Goal: Information Seeking & Learning: Learn about a topic

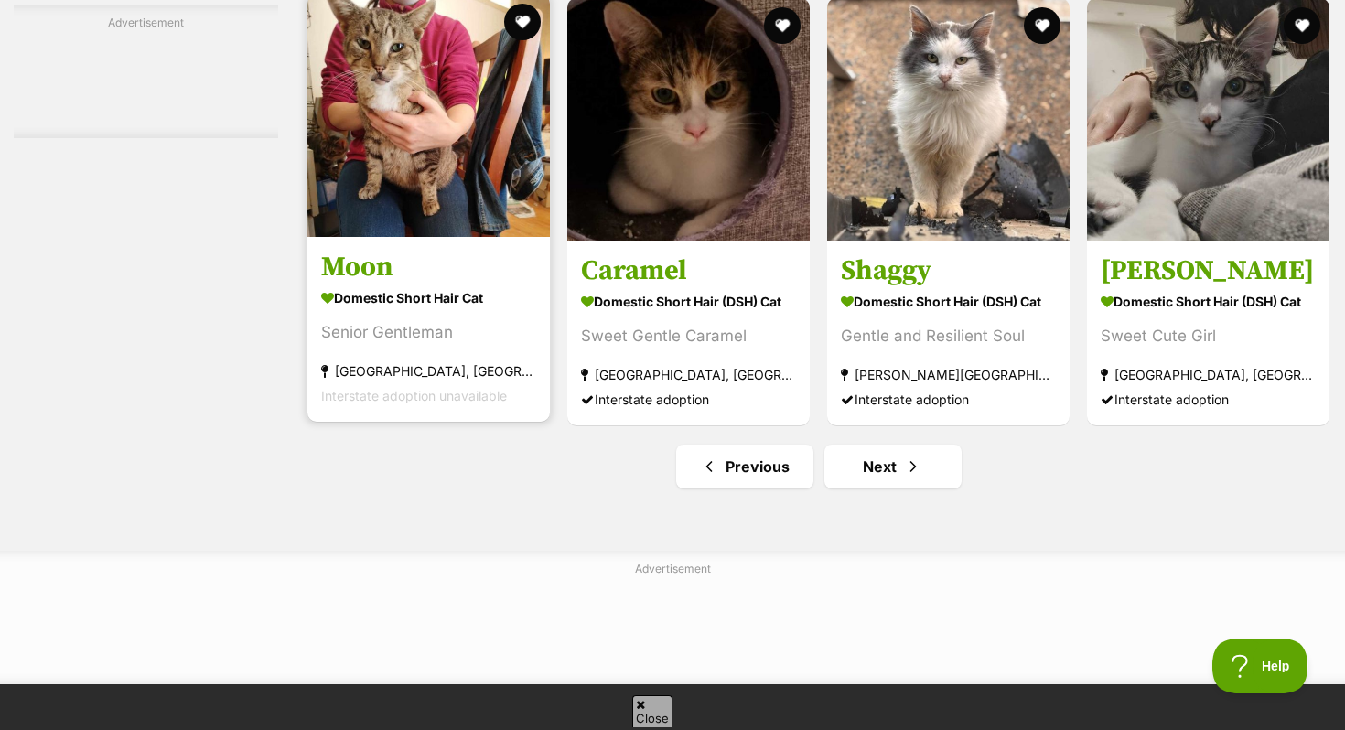
scroll to position [8438, 0]
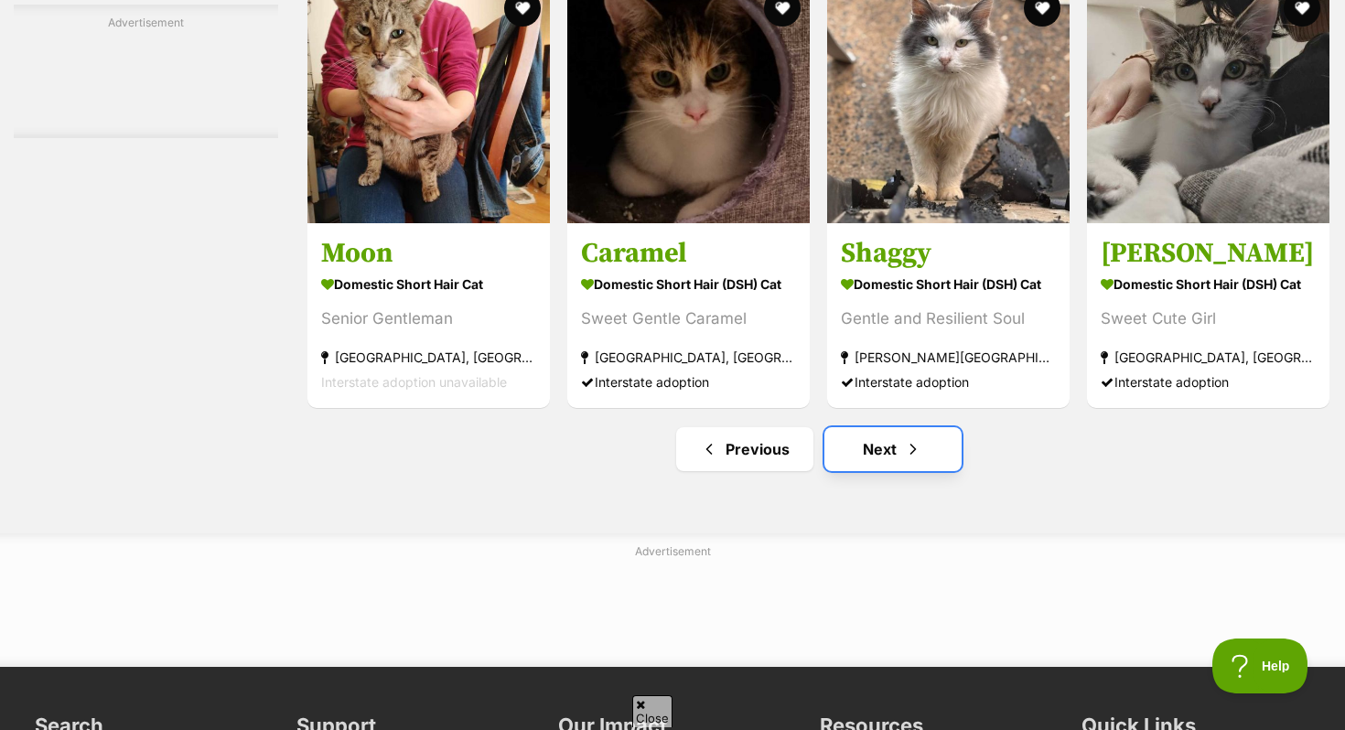
click at [881, 471] on link "Next" at bounding box center [893, 449] width 137 height 44
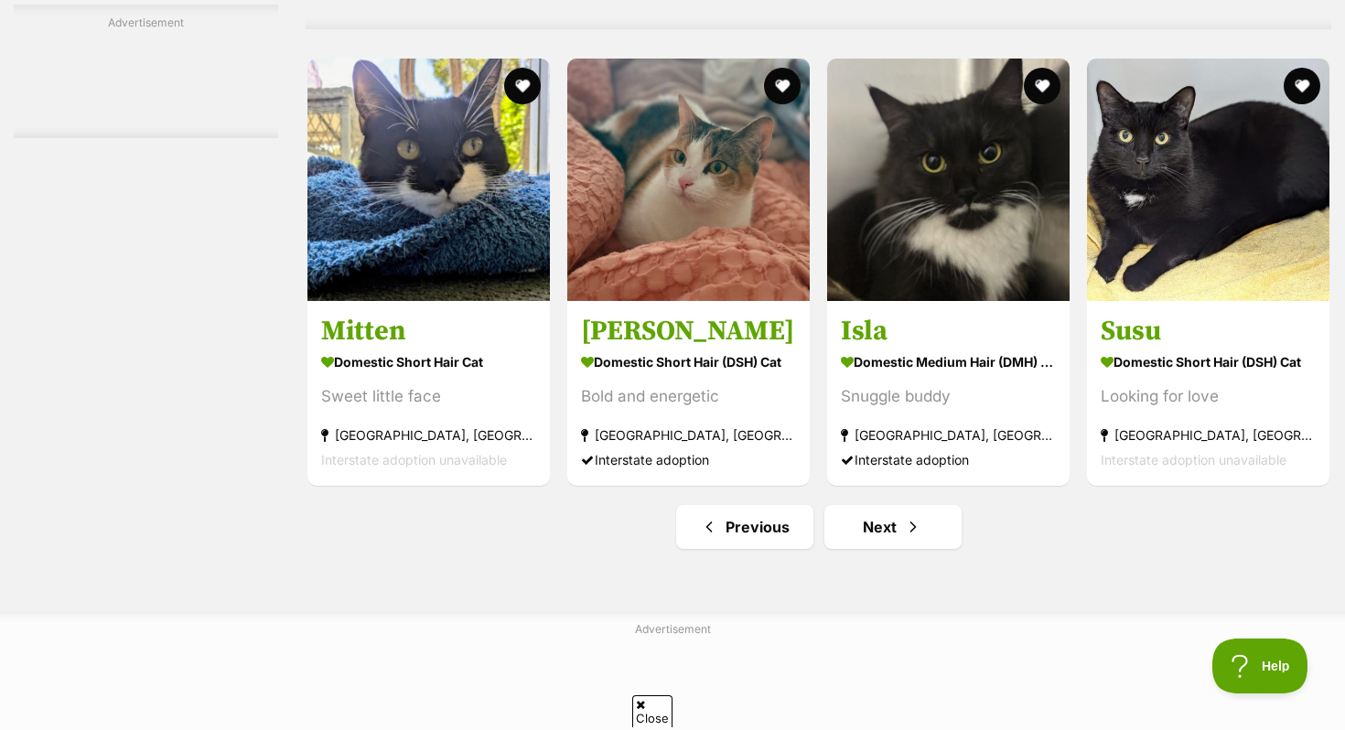
scroll to position [8346, 0]
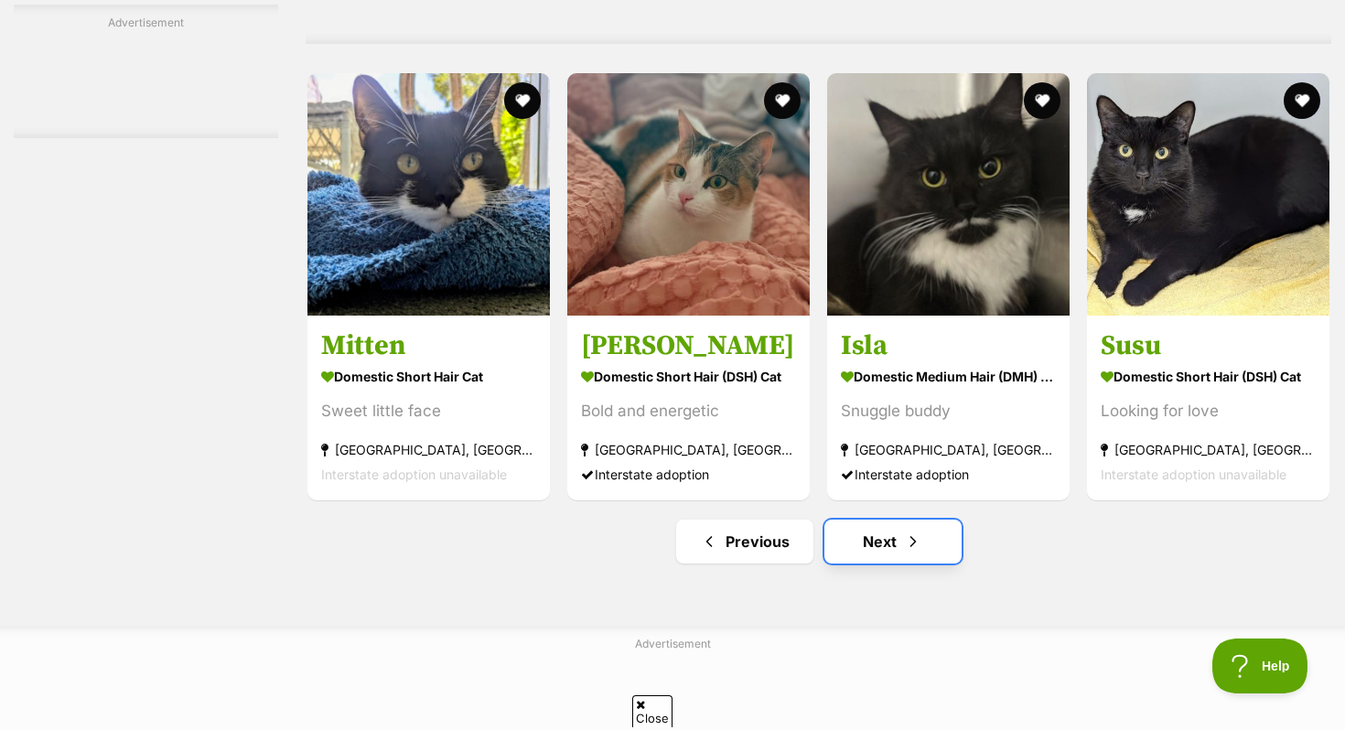
click at [897, 564] on link "Next" at bounding box center [893, 542] width 137 height 44
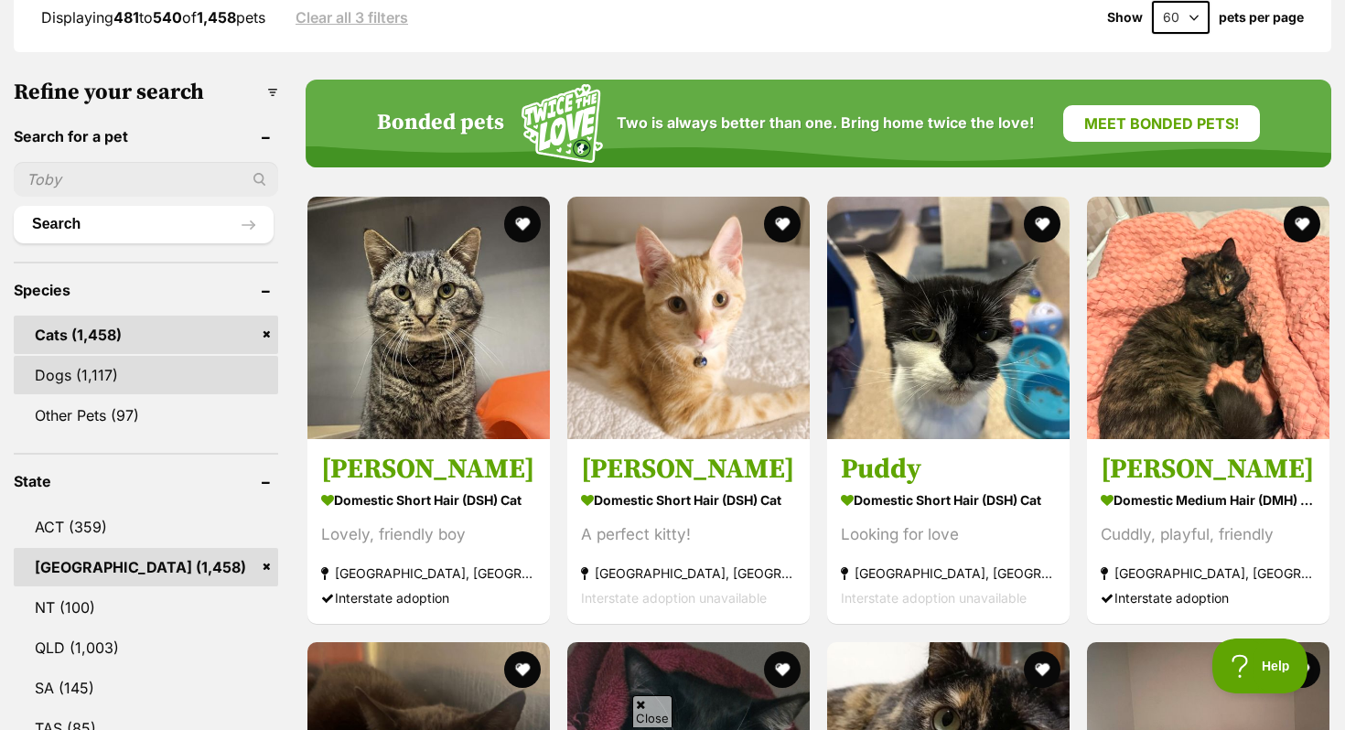
click at [110, 378] on link "Dogs (1,117)" at bounding box center [146, 375] width 264 height 38
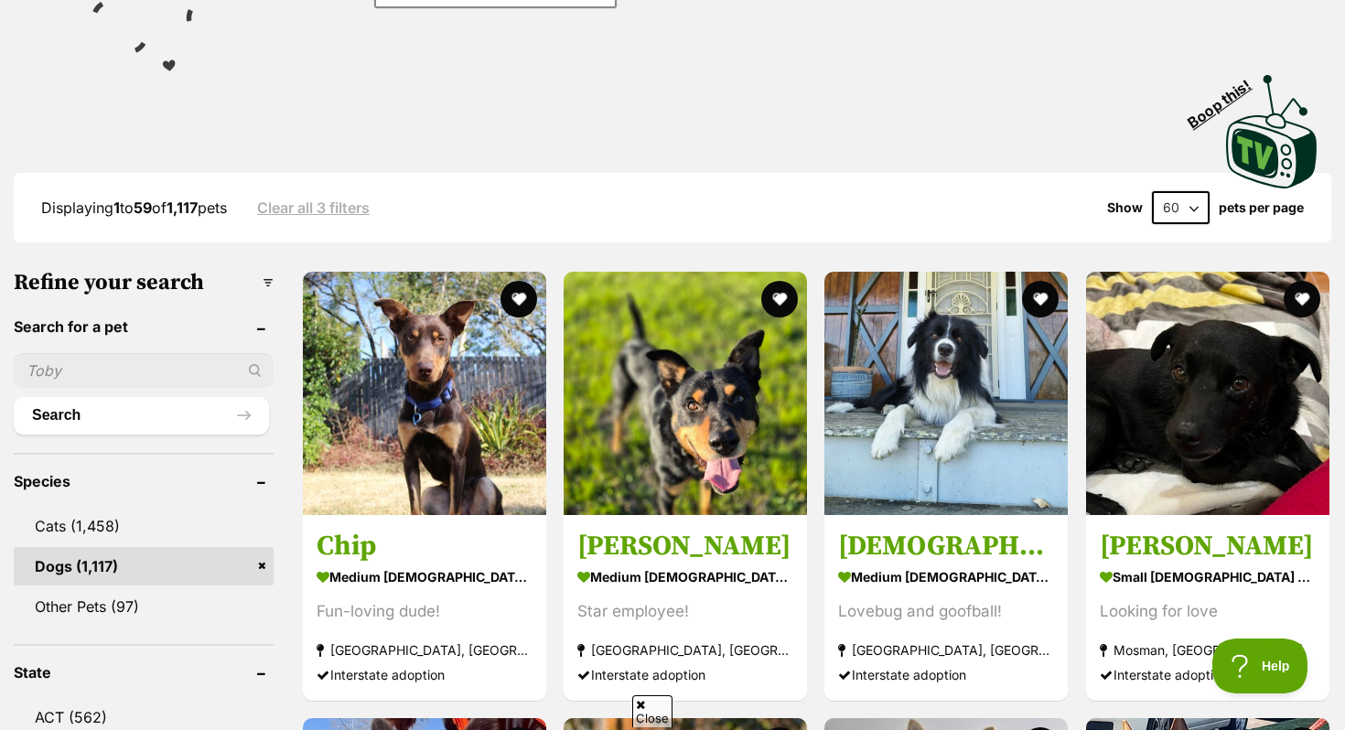
scroll to position [329, 0]
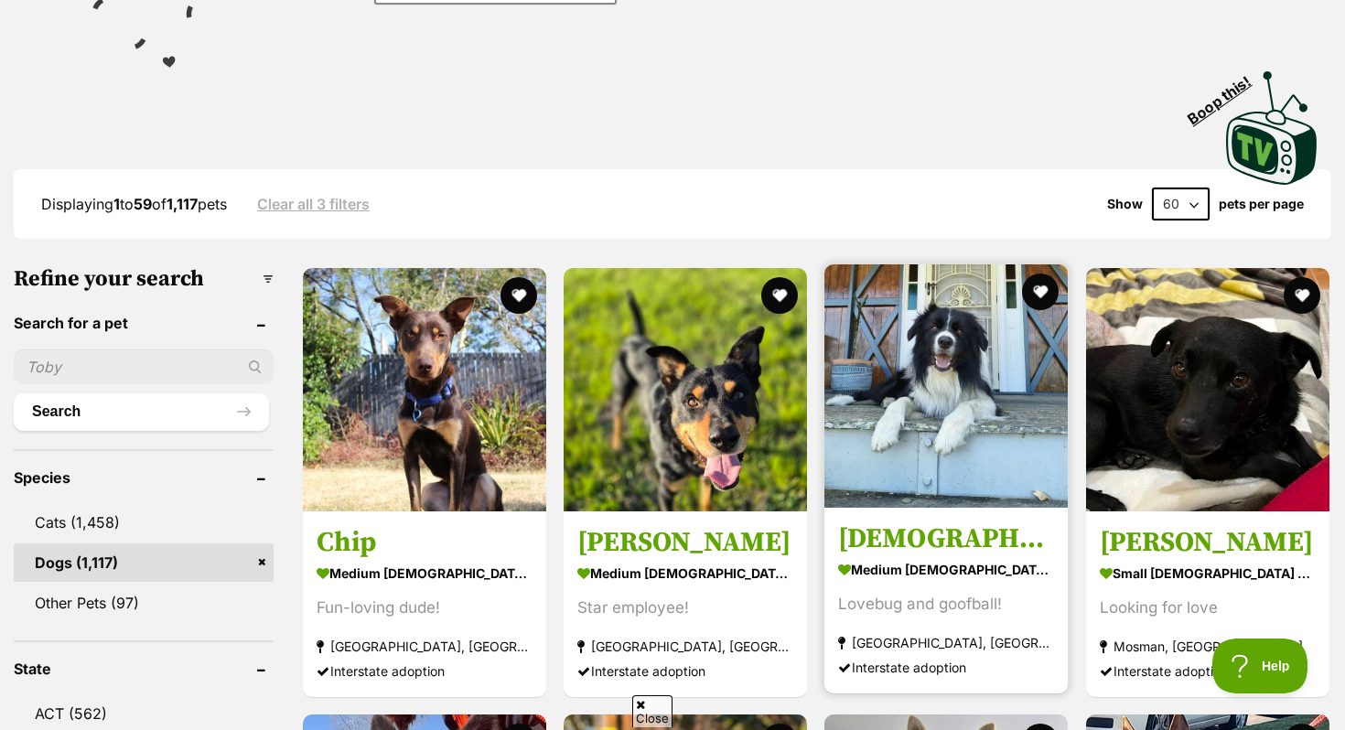
click at [976, 409] on img at bounding box center [946, 385] width 243 height 243
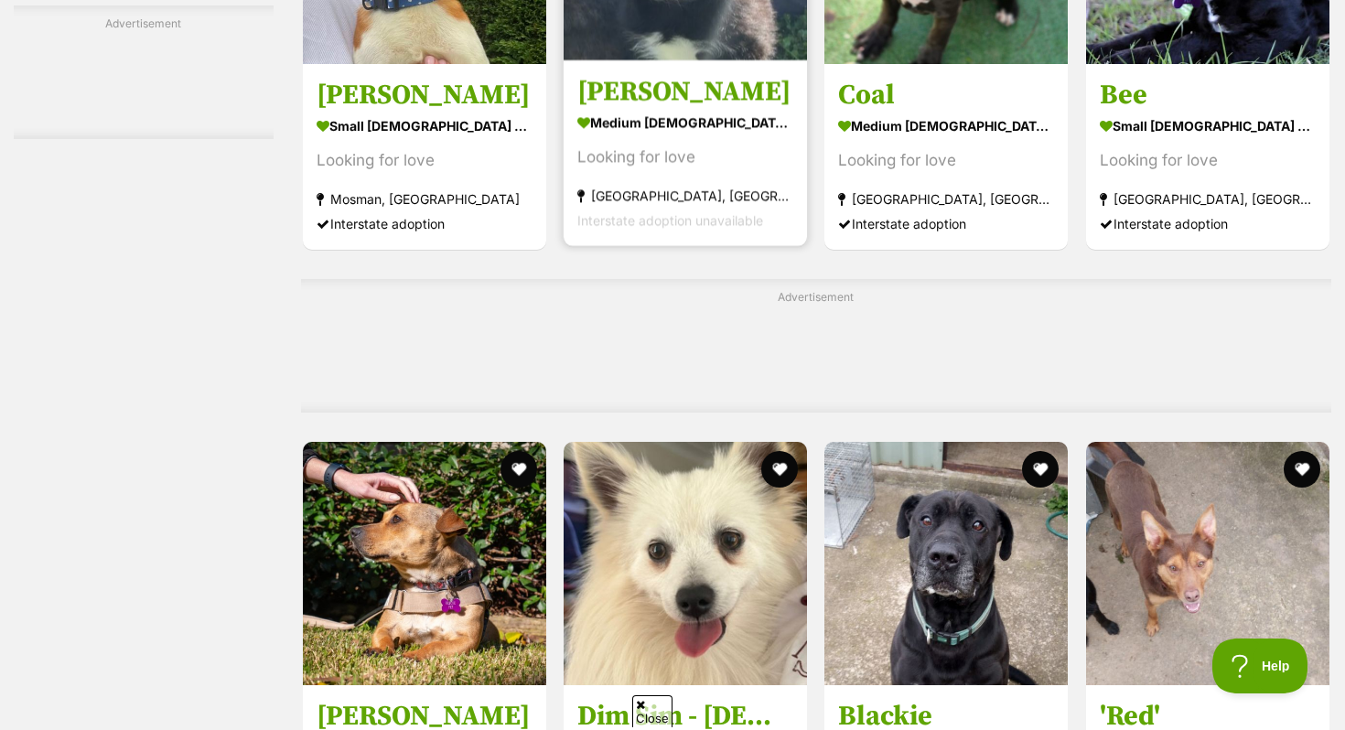
scroll to position [0, 0]
click at [597, 140] on section "medium male Dog Looking for love Cordeaux Heights, NSW Interstate adoption unav…" at bounding box center [685, 171] width 216 height 124
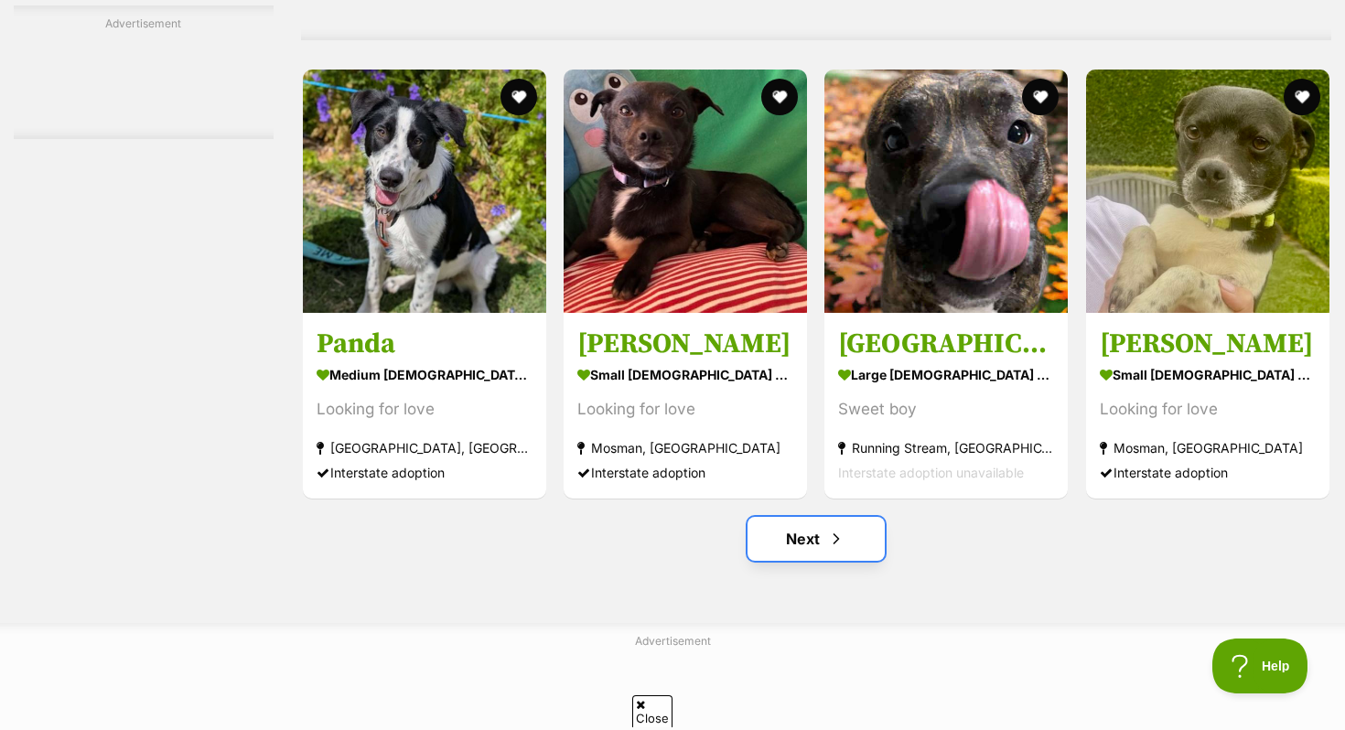
click at [782, 533] on link "Next" at bounding box center [816, 539] width 137 height 44
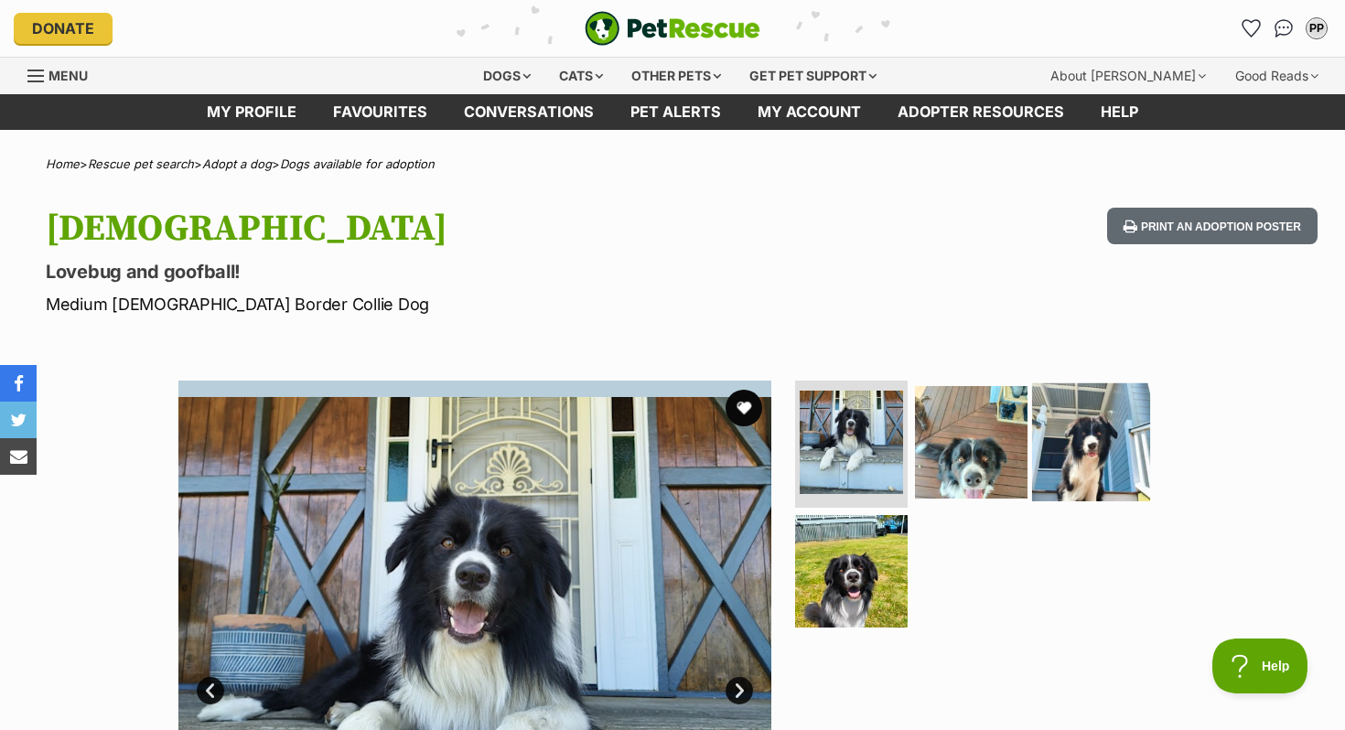
click at [1085, 427] on img at bounding box center [1091, 442] width 118 height 118
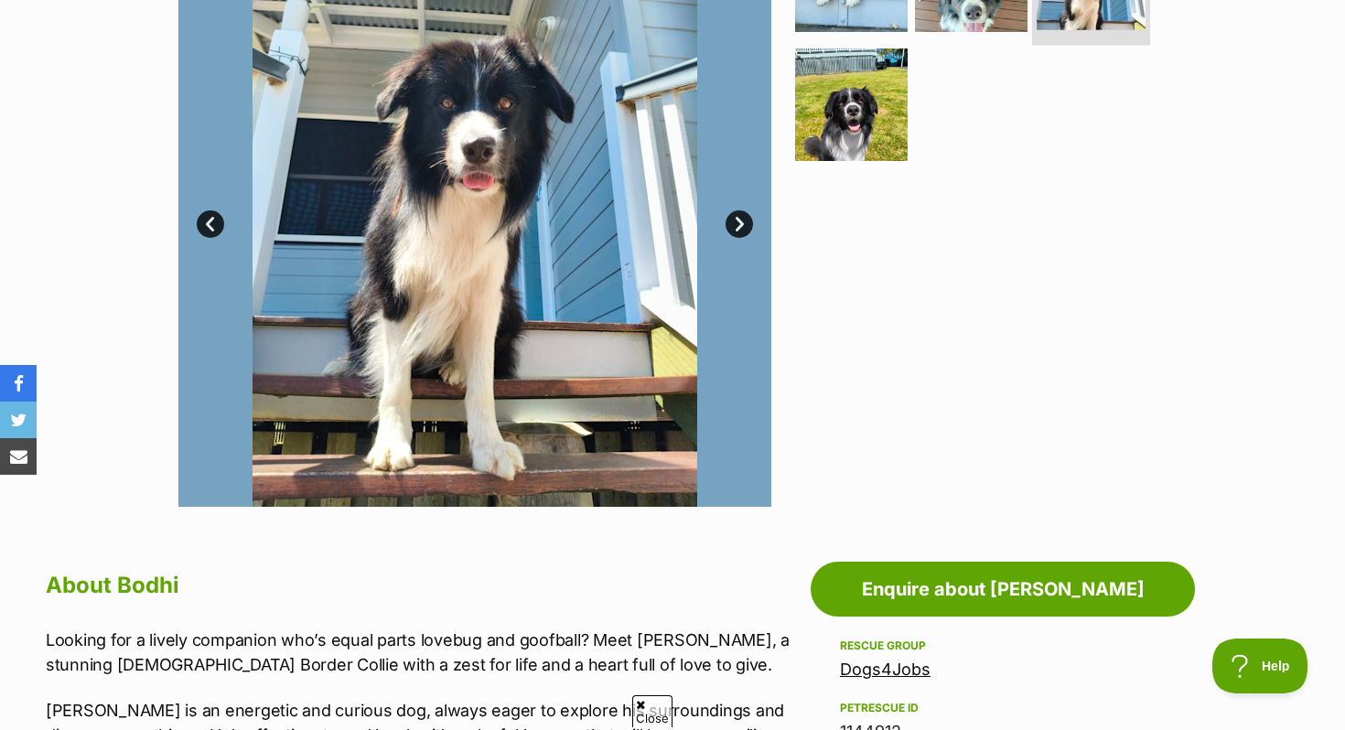
scroll to position [454, 0]
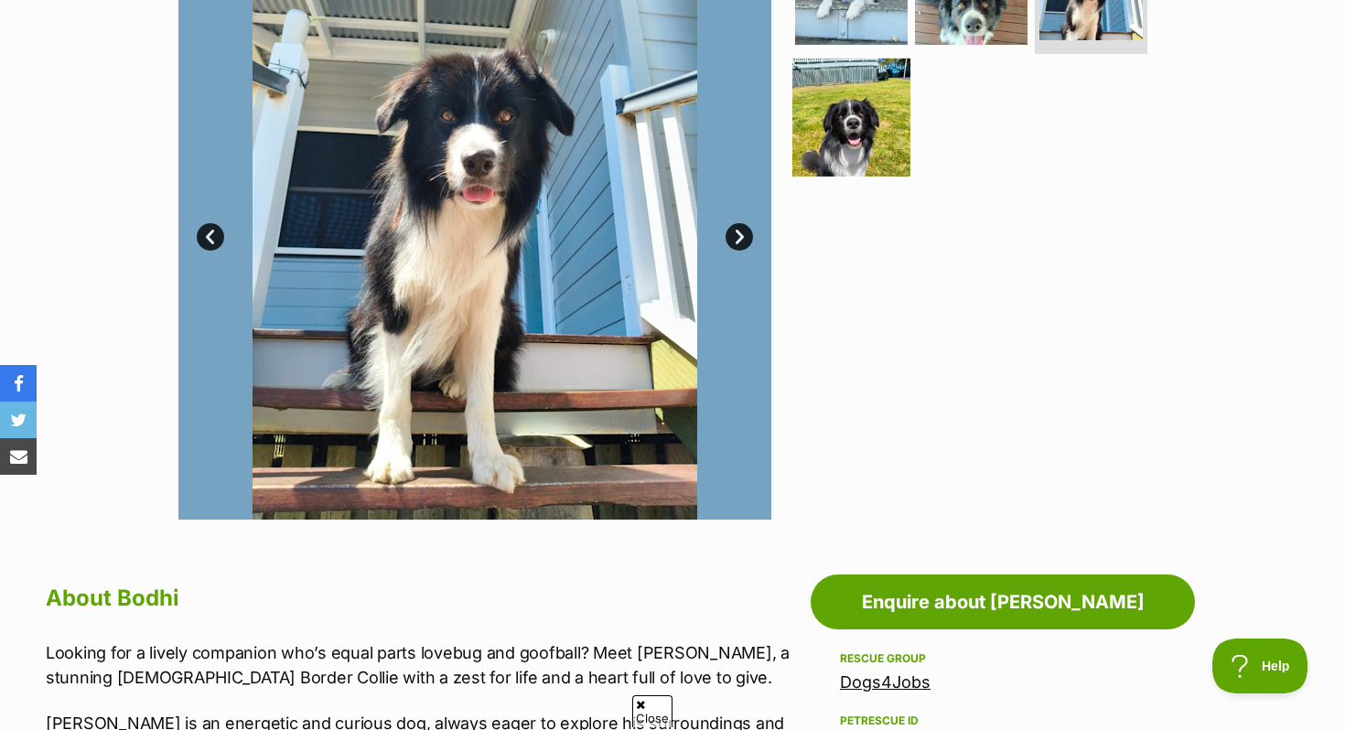
click at [841, 132] on img at bounding box center [852, 118] width 118 height 118
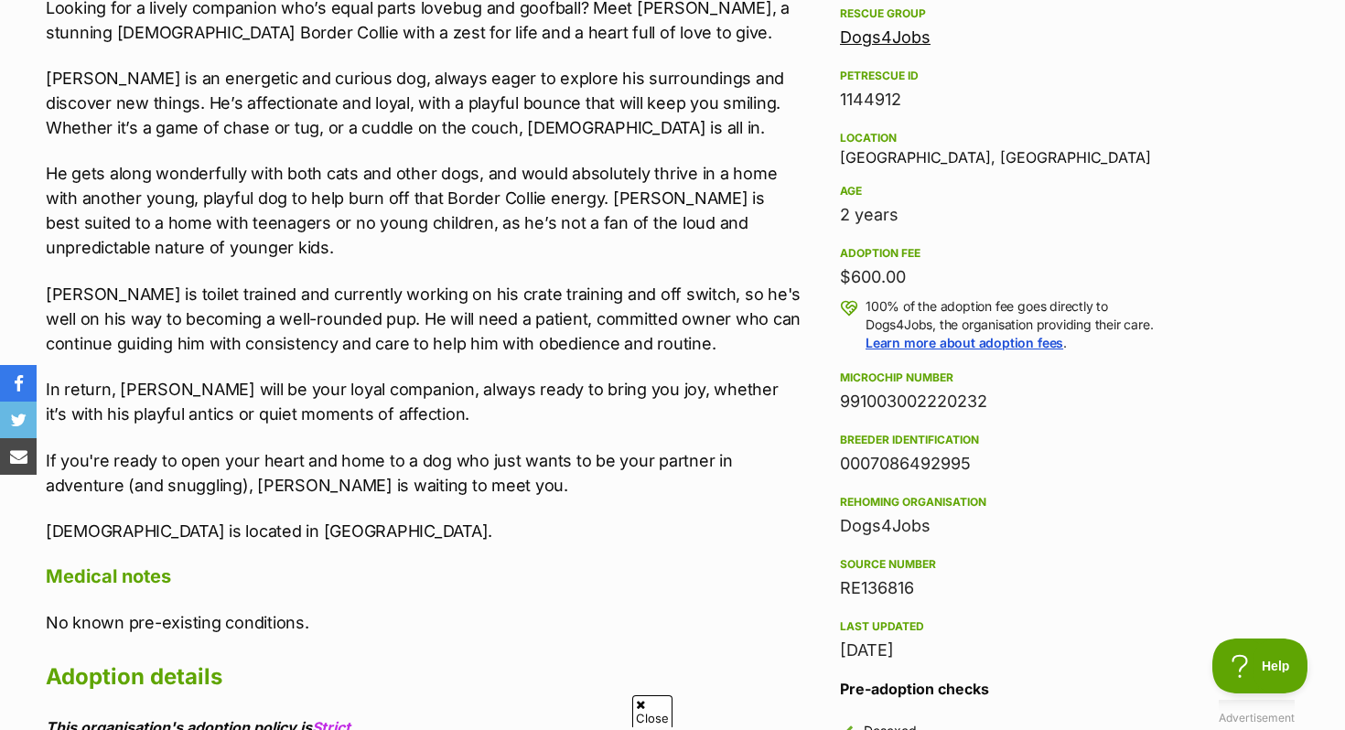
scroll to position [1102, 0]
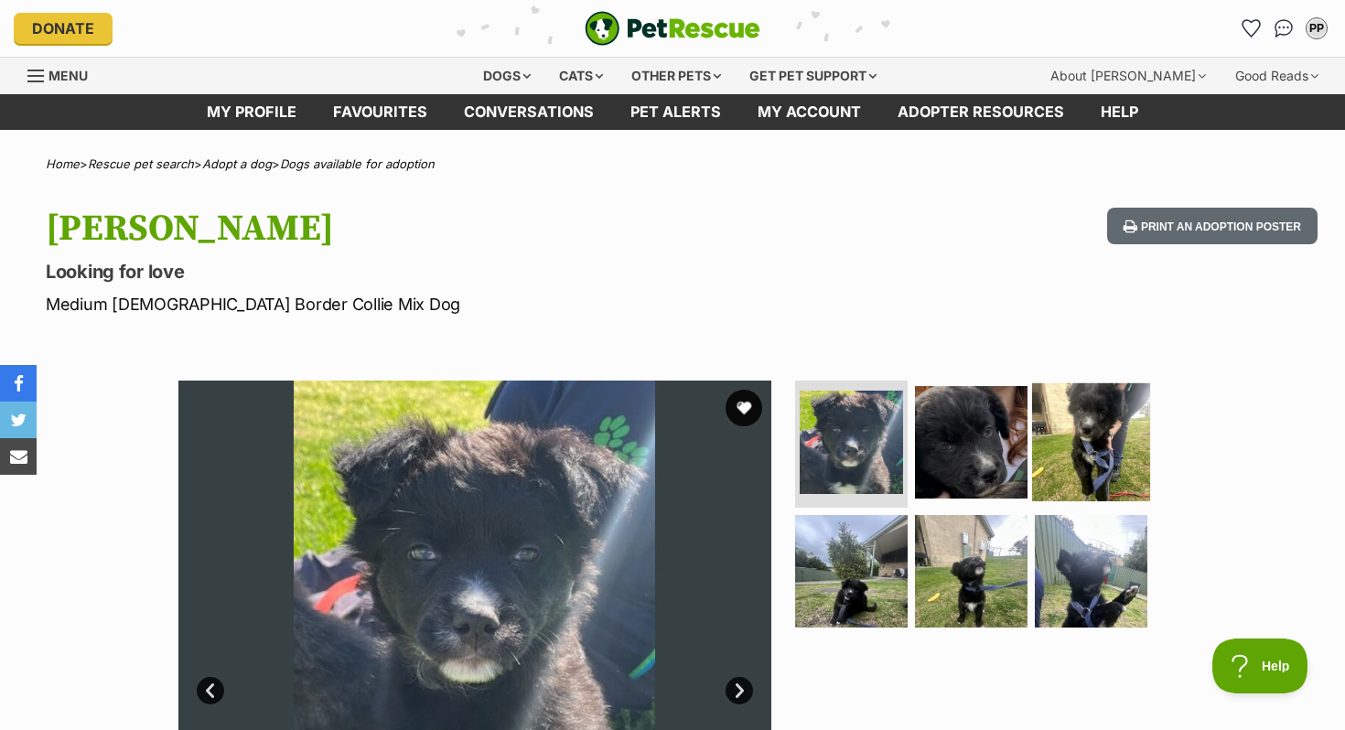
click at [1104, 437] on img at bounding box center [1091, 442] width 118 height 118
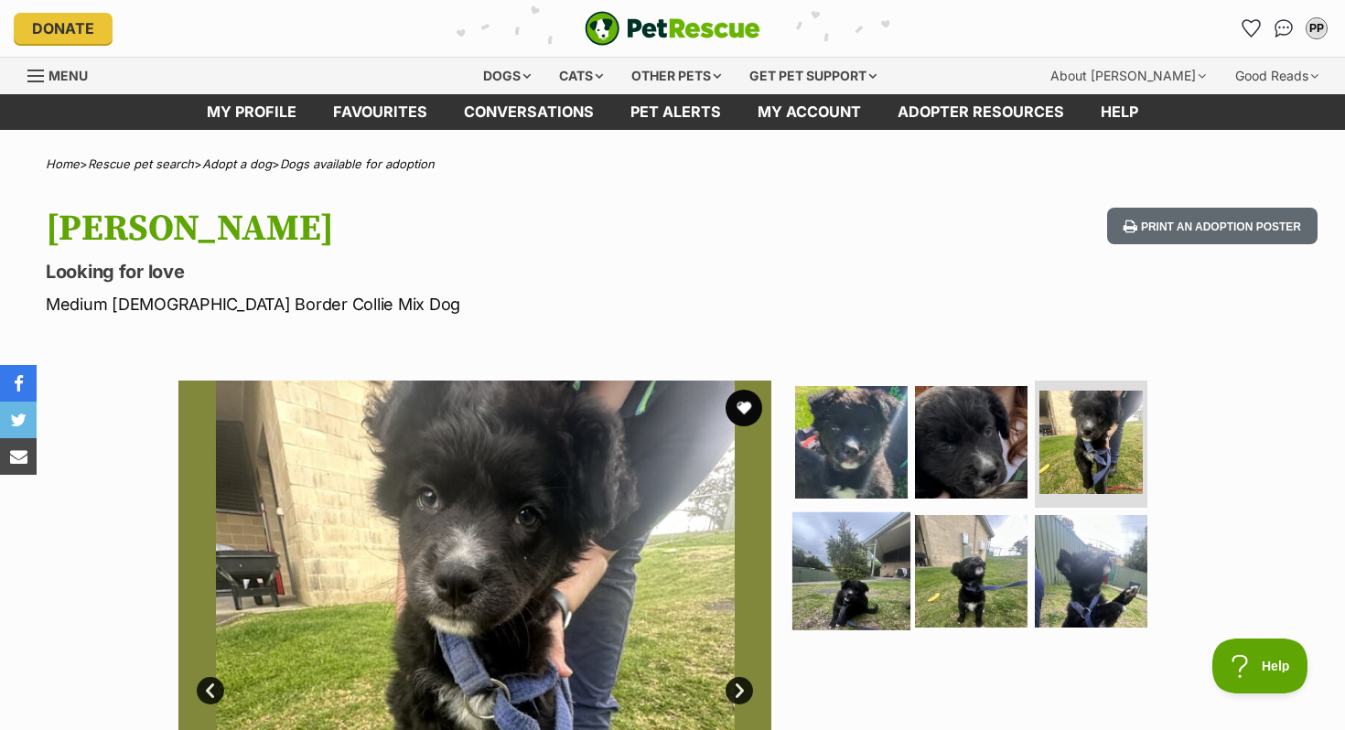
click at [870, 580] on img at bounding box center [852, 571] width 118 height 118
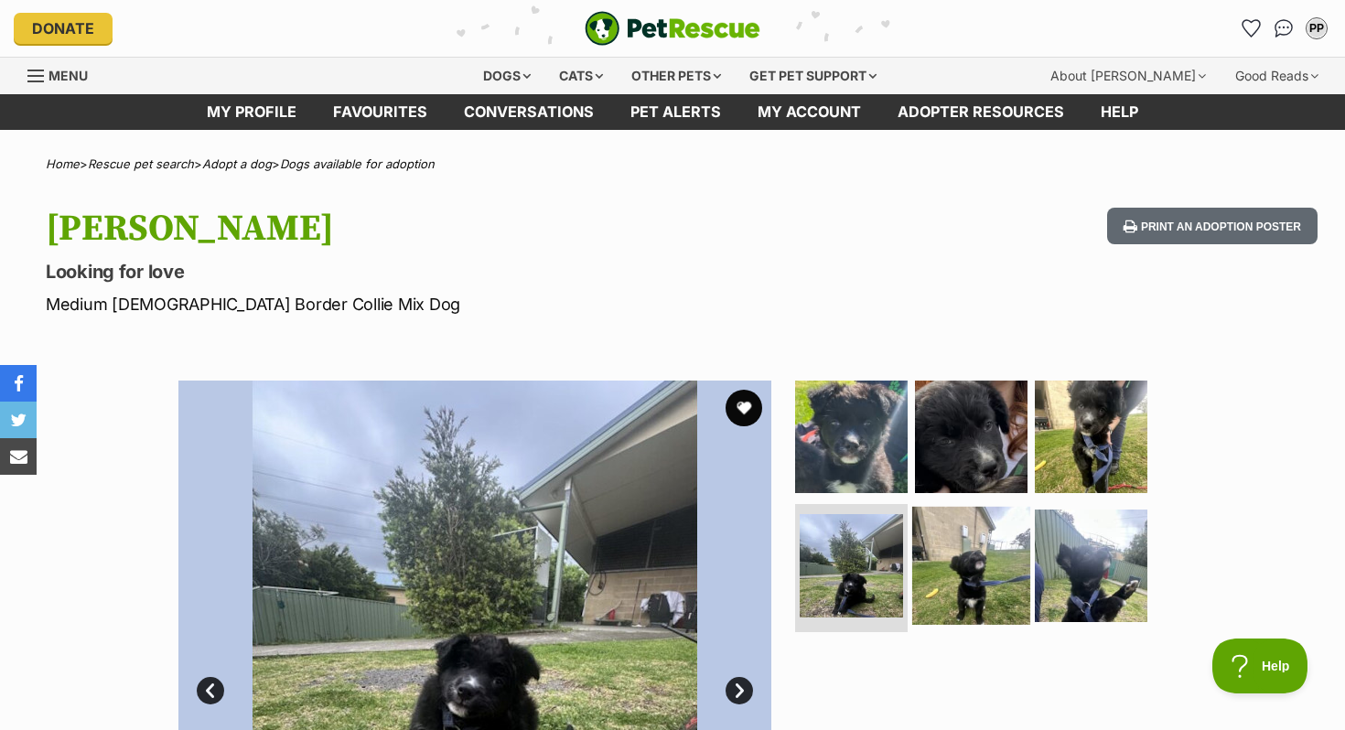
click at [983, 573] on img at bounding box center [971, 566] width 118 height 118
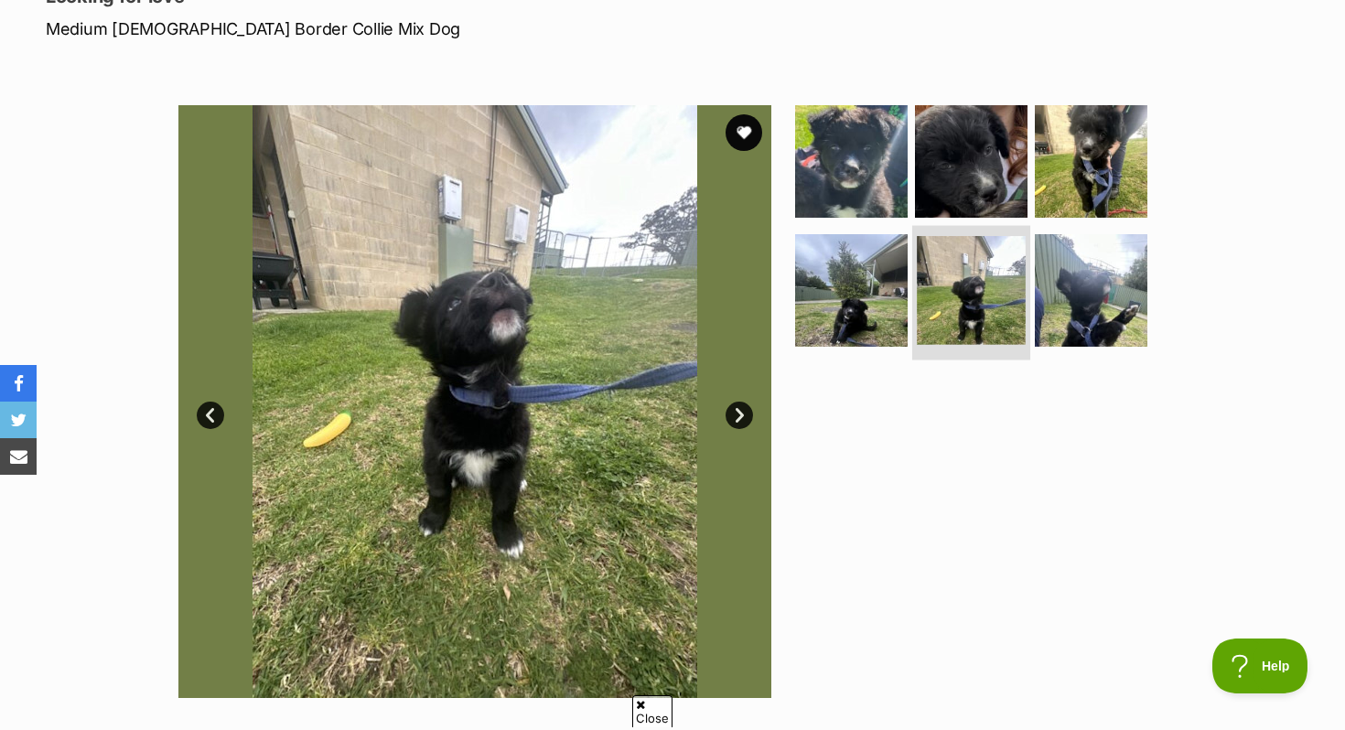
scroll to position [280, 0]
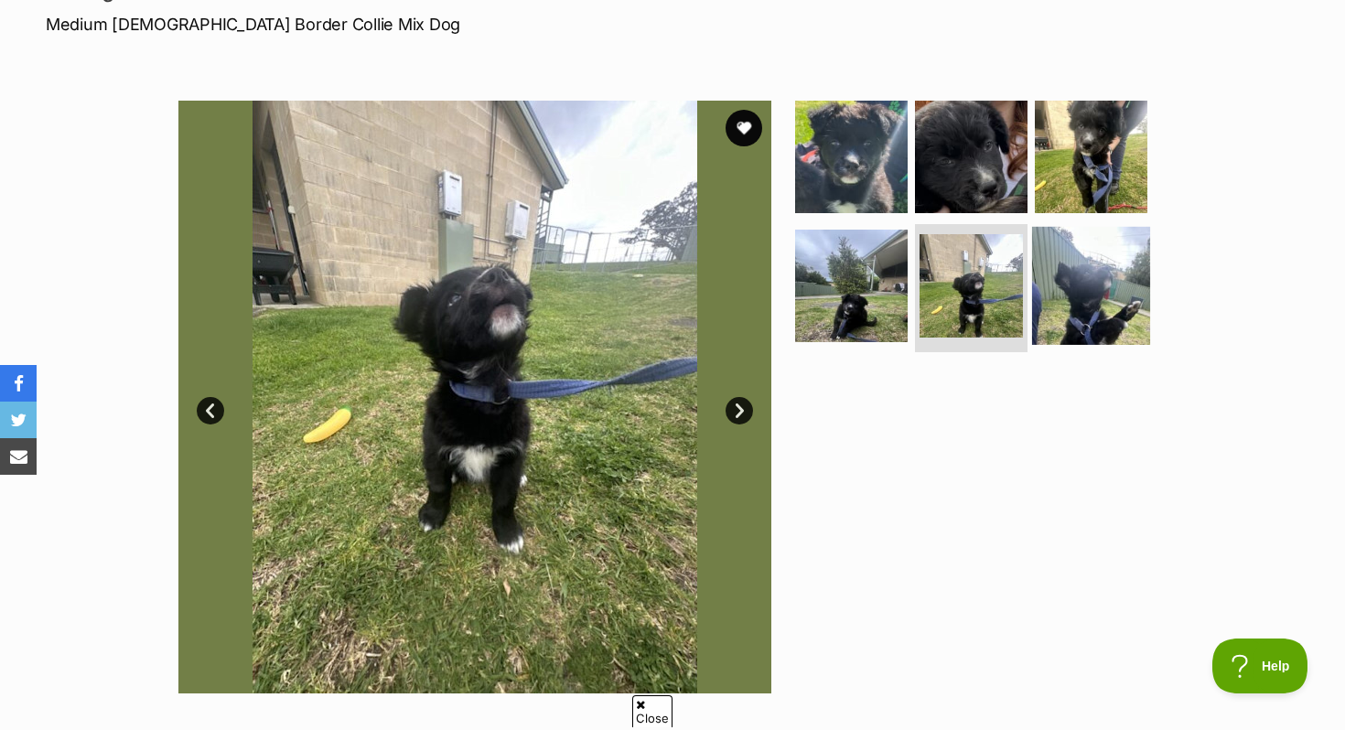
click at [1062, 265] on img at bounding box center [1091, 286] width 118 height 118
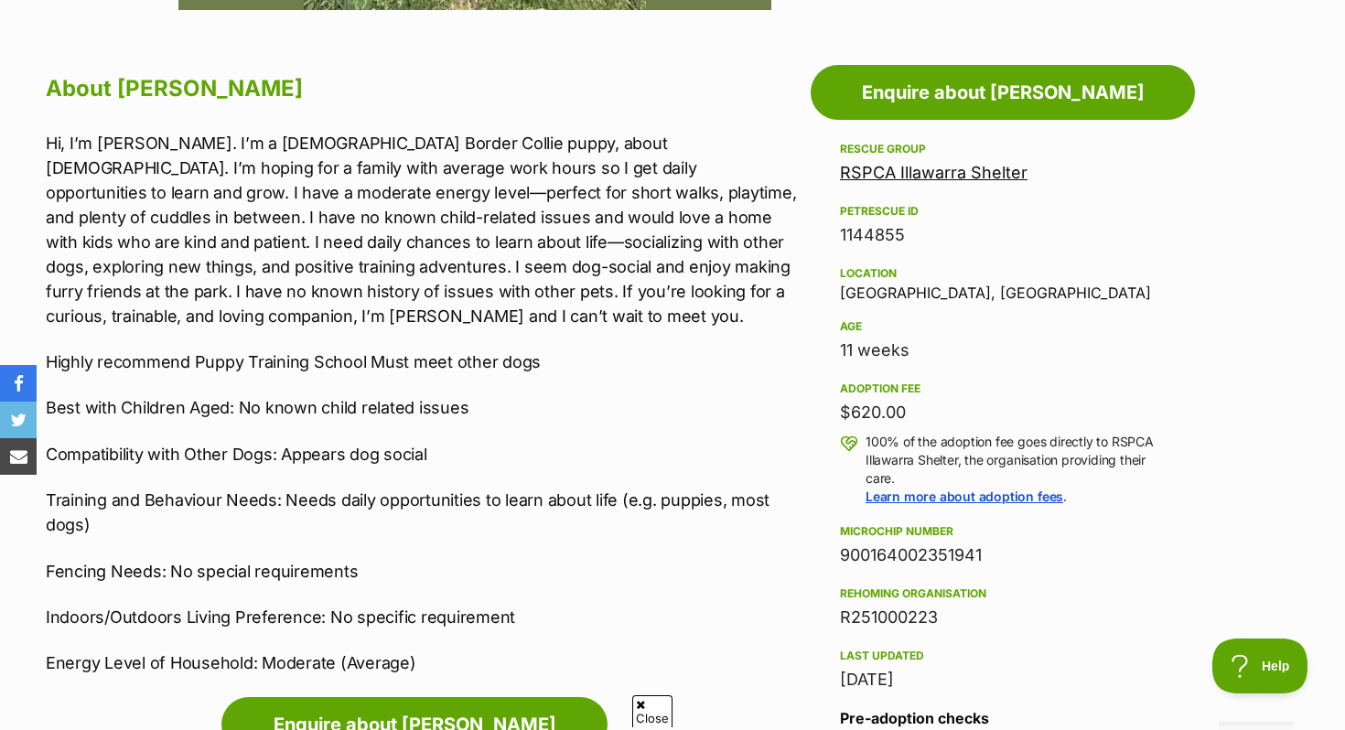
scroll to position [965, 0]
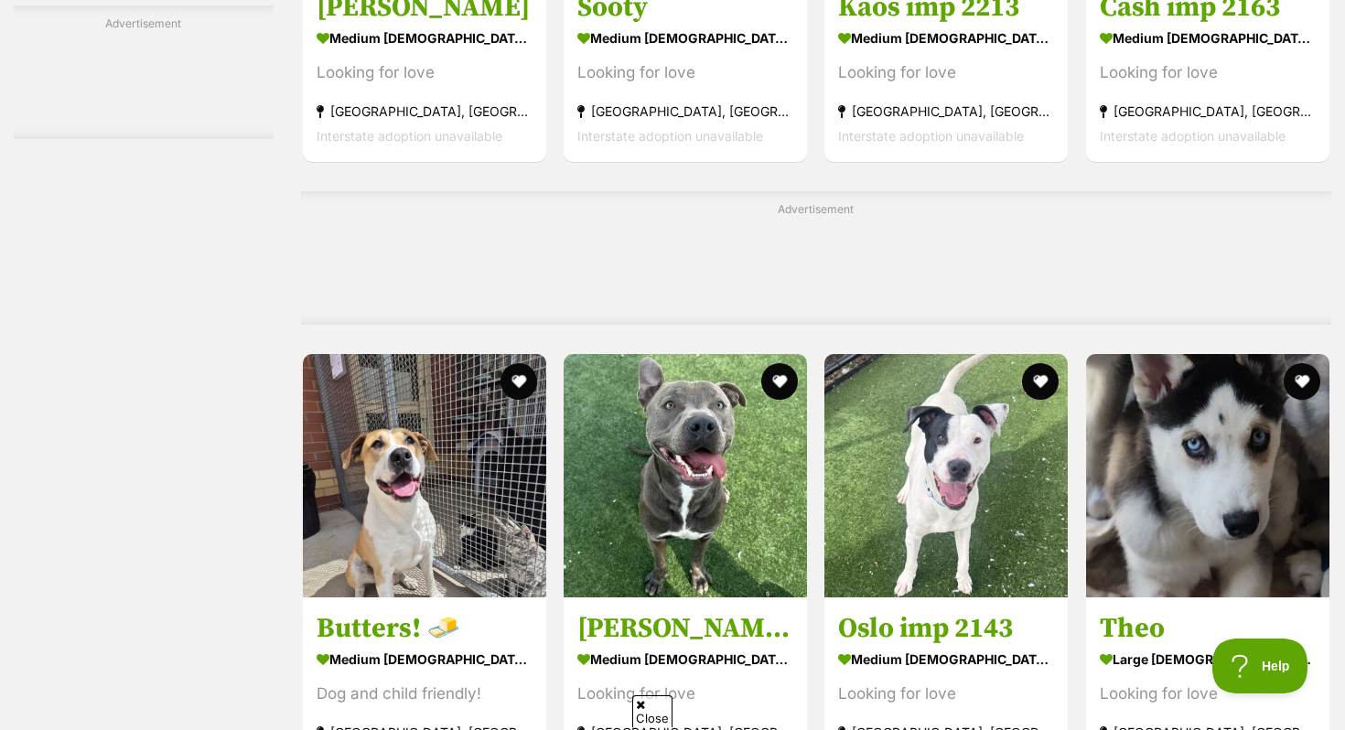
scroll to position [6394, 0]
